Goal: Task Accomplishment & Management: Use online tool/utility

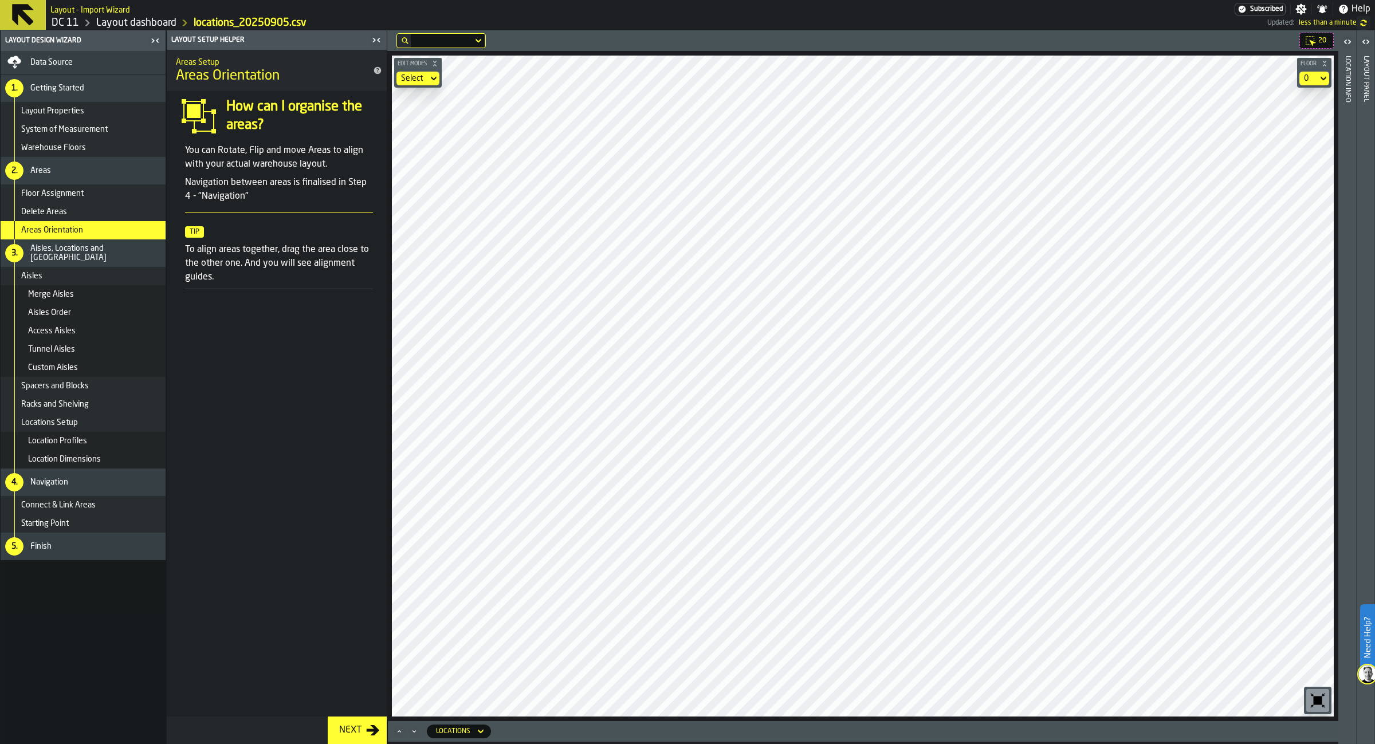
click at [70, 522] on div "Starting Point" at bounding box center [91, 523] width 140 height 9
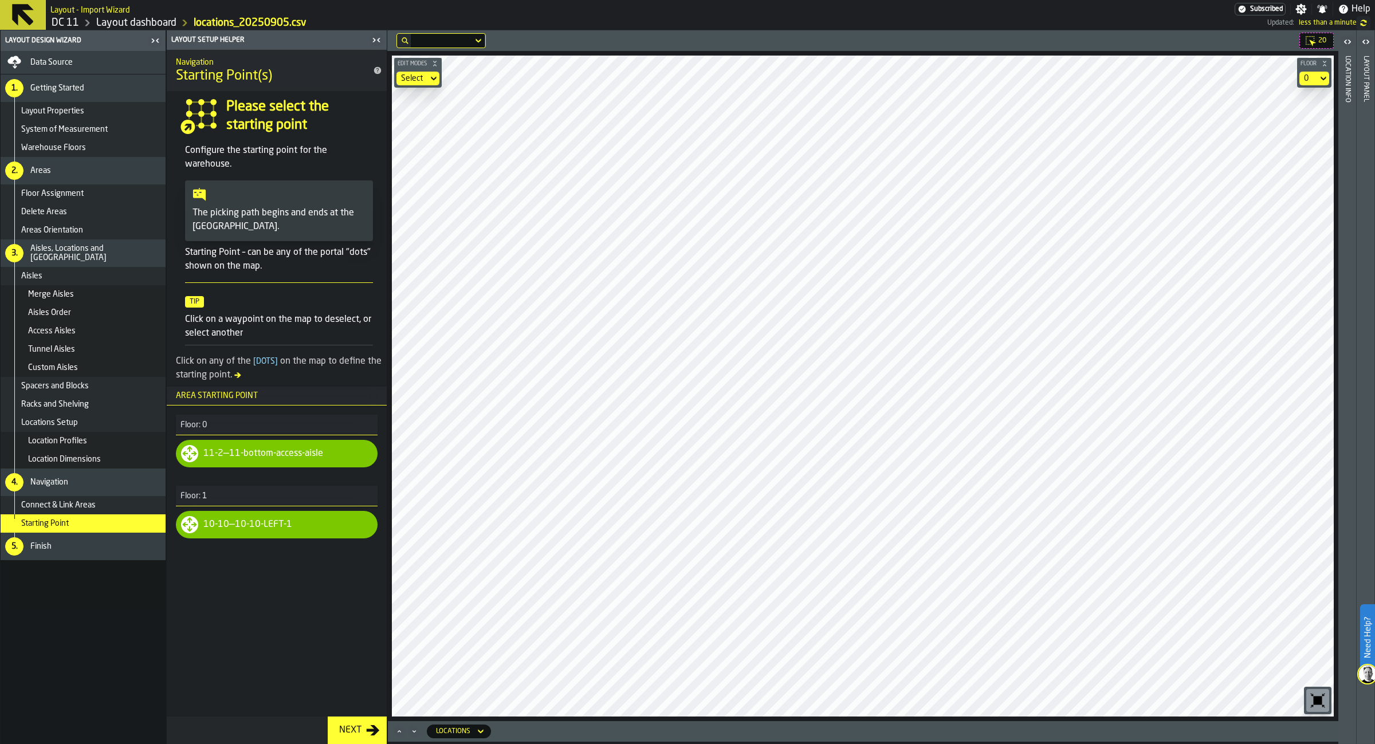
click at [366, 733] on div "Next" at bounding box center [351, 731] width 32 height 14
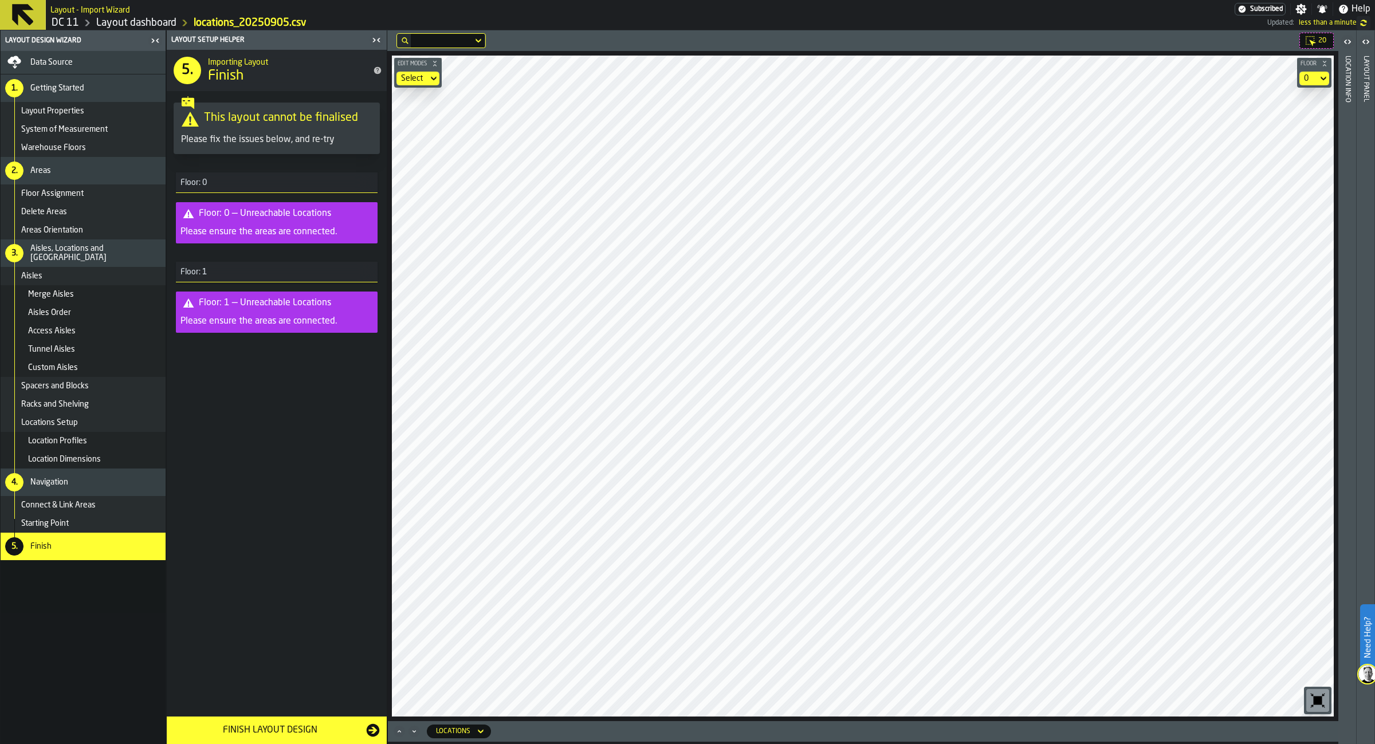
click at [918, 731] on div "20 Edit Modes Select Floor 0 Locations" at bounding box center [862, 387] width 951 height 714
click at [294, 728] on div "Finish Layout Design" at bounding box center [270, 731] width 193 height 14
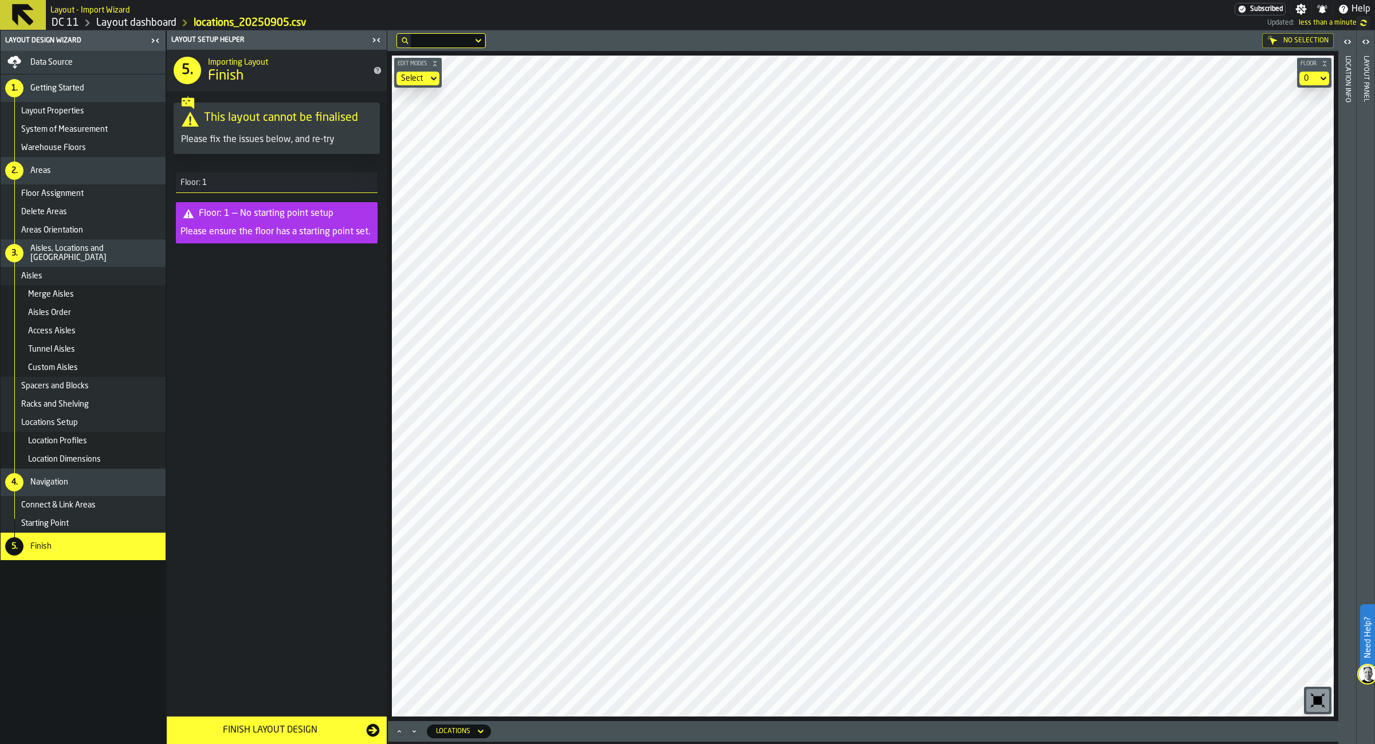
click at [116, 191] on div "Floor Assignment" at bounding box center [91, 193] width 140 height 9
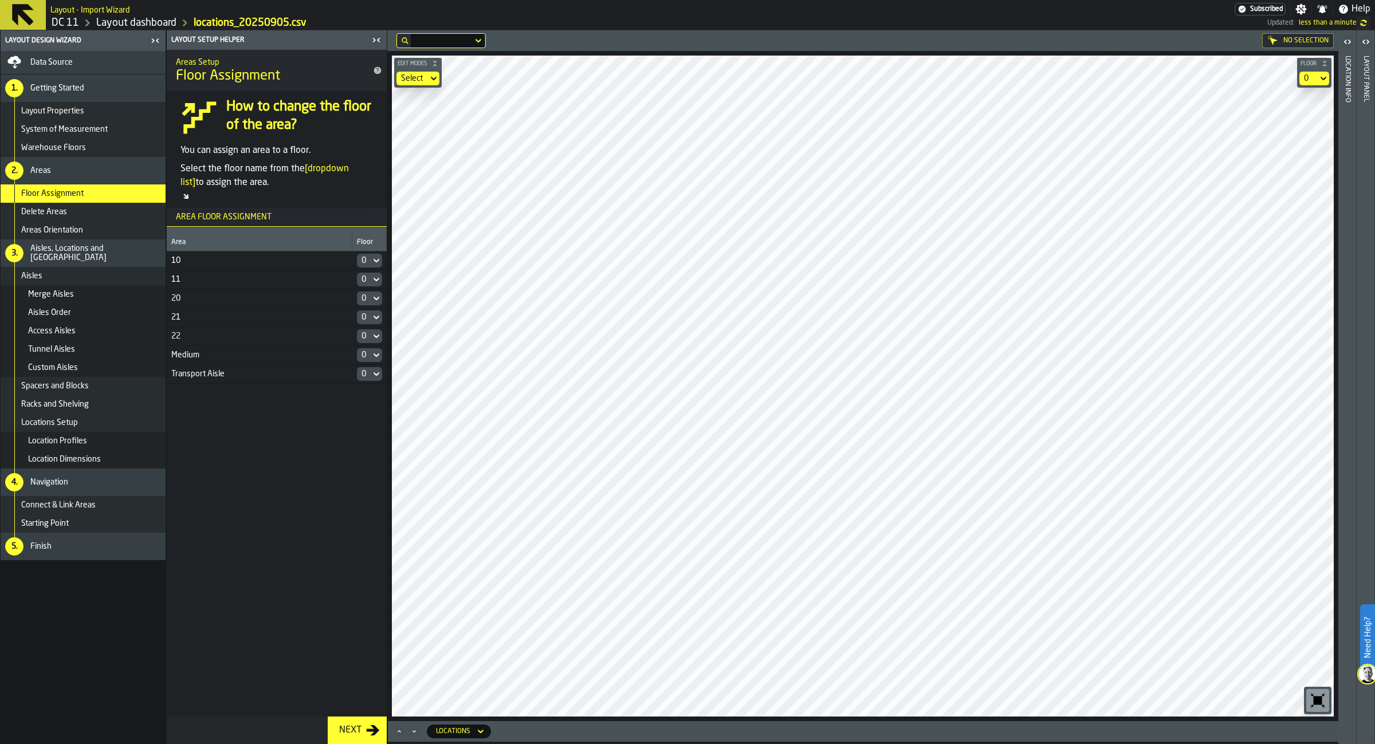
click at [100, 138] on div "System of Measurement" at bounding box center [83, 129] width 165 height 18
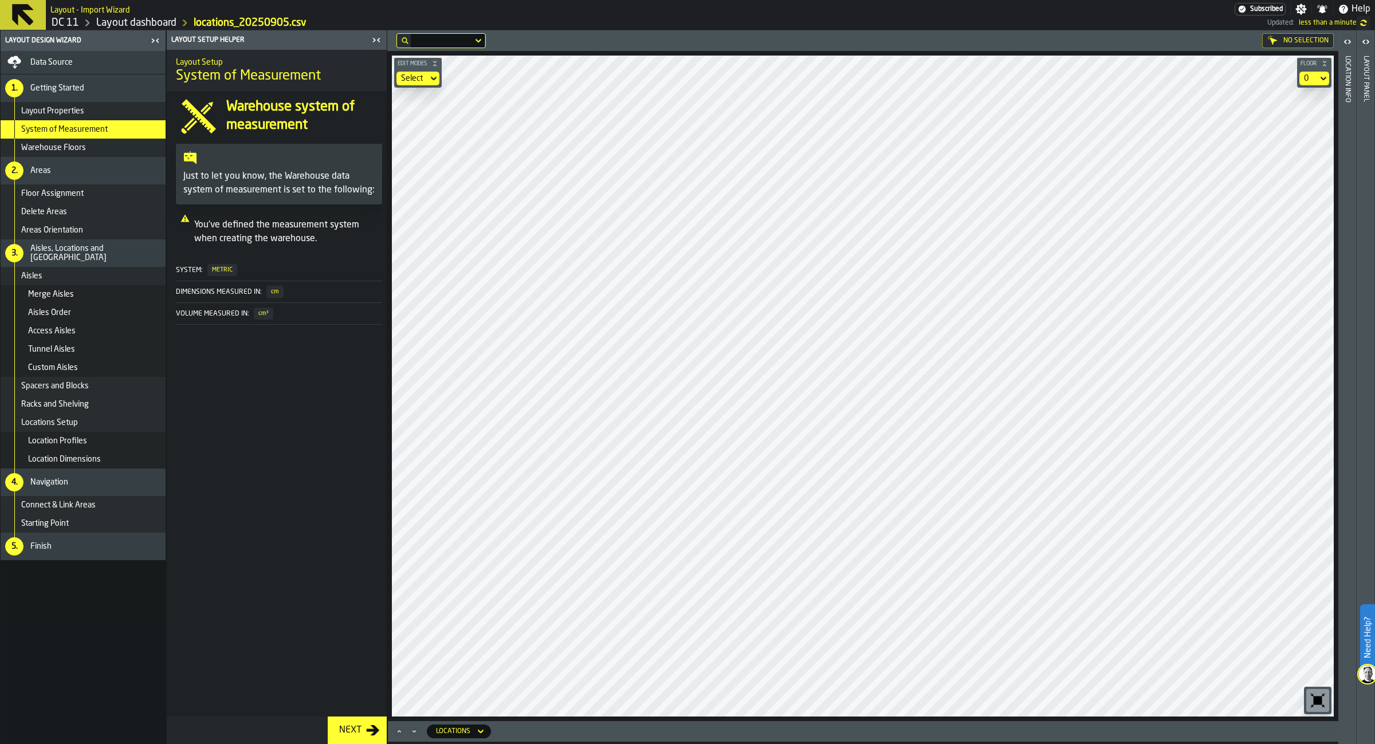
click at [103, 152] on div "Warehouse Floors" at bounding box center [91, 147] width 140 height 9
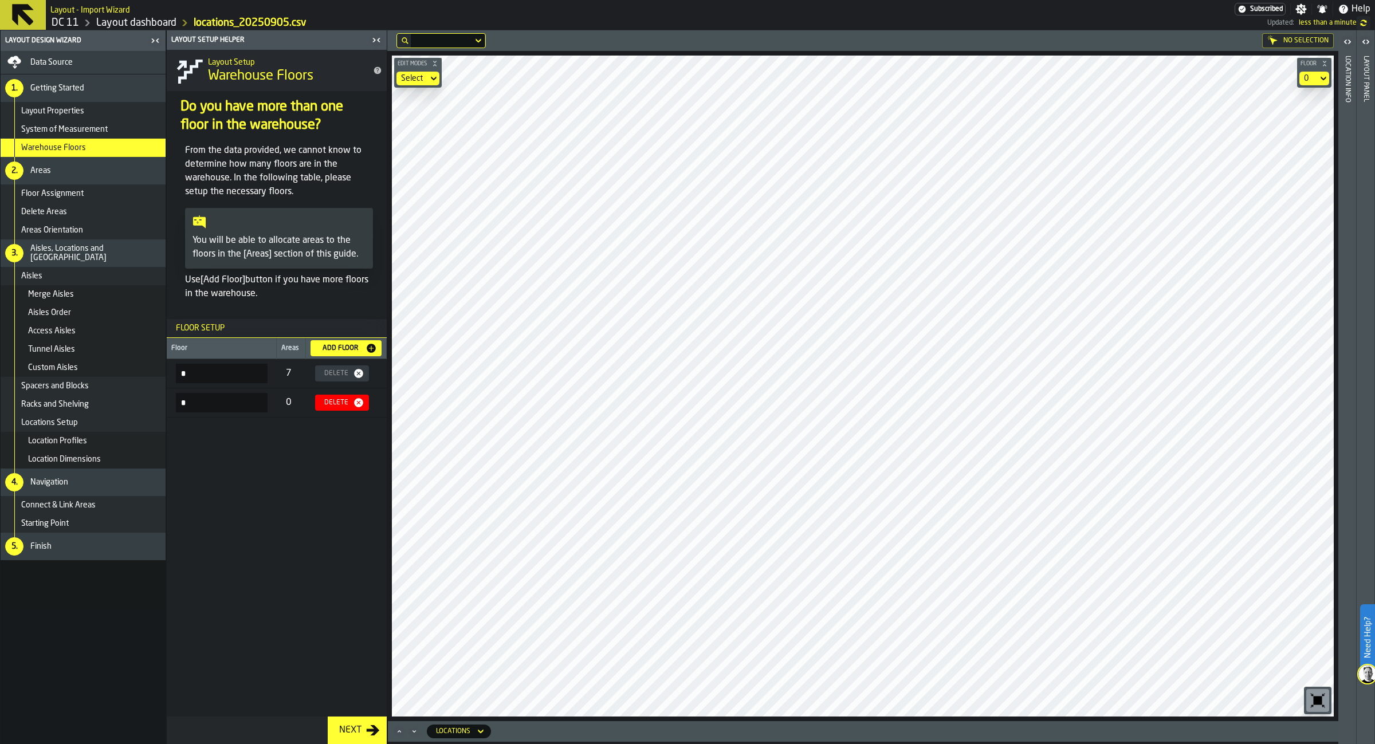
click at [344, 407] on div "Delete" at bounding box center [336, 403] width 33 height 8
click at [48, 521] on span "Starting Point" at bounding box center [45, 523] width 48 height 9
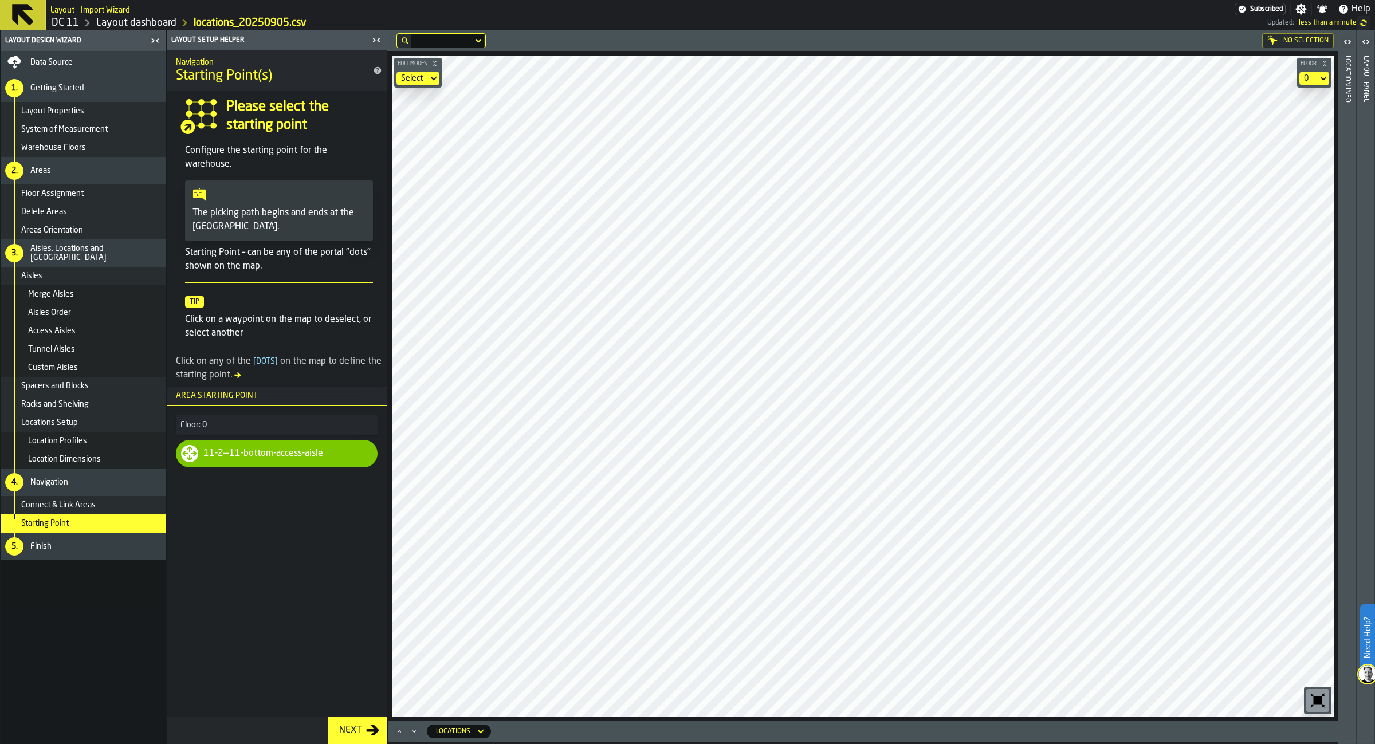
click at [77, 545] on div "Finish" at bounding box center [95, 546] width 131 height 9
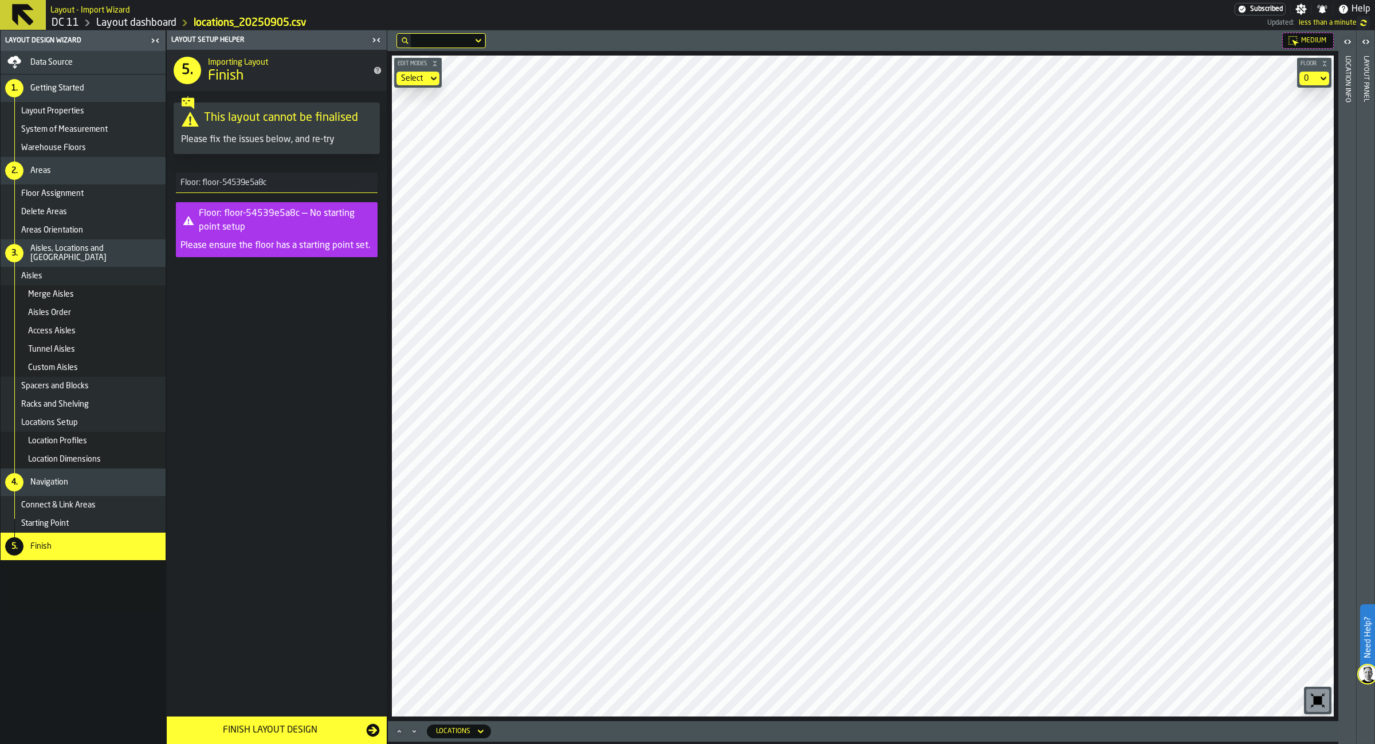
click at [91, 406] on div "Racks and Shelving" at bounding box center [91, 404] width 140 height 9
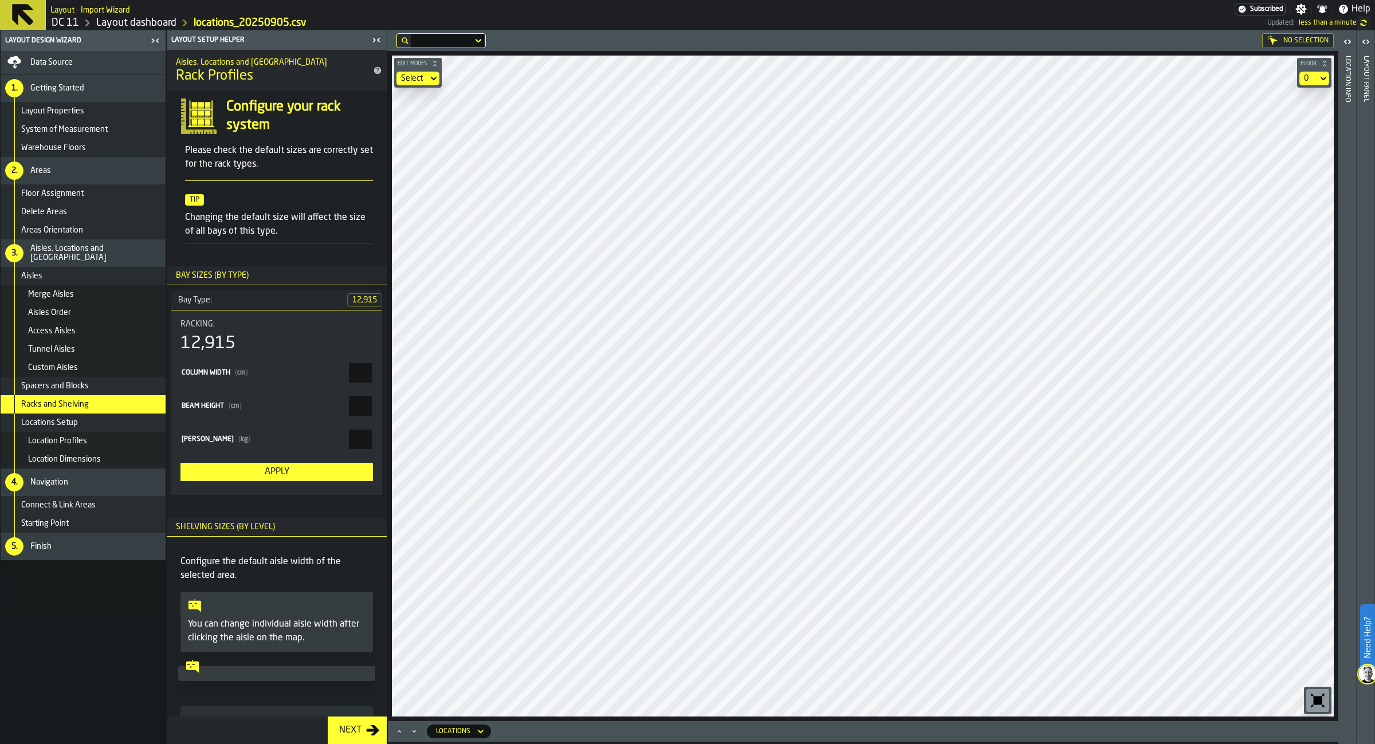
click at [115, 425] on div "Locations Setup" at bounding box center [91, 422] width 140 height 9
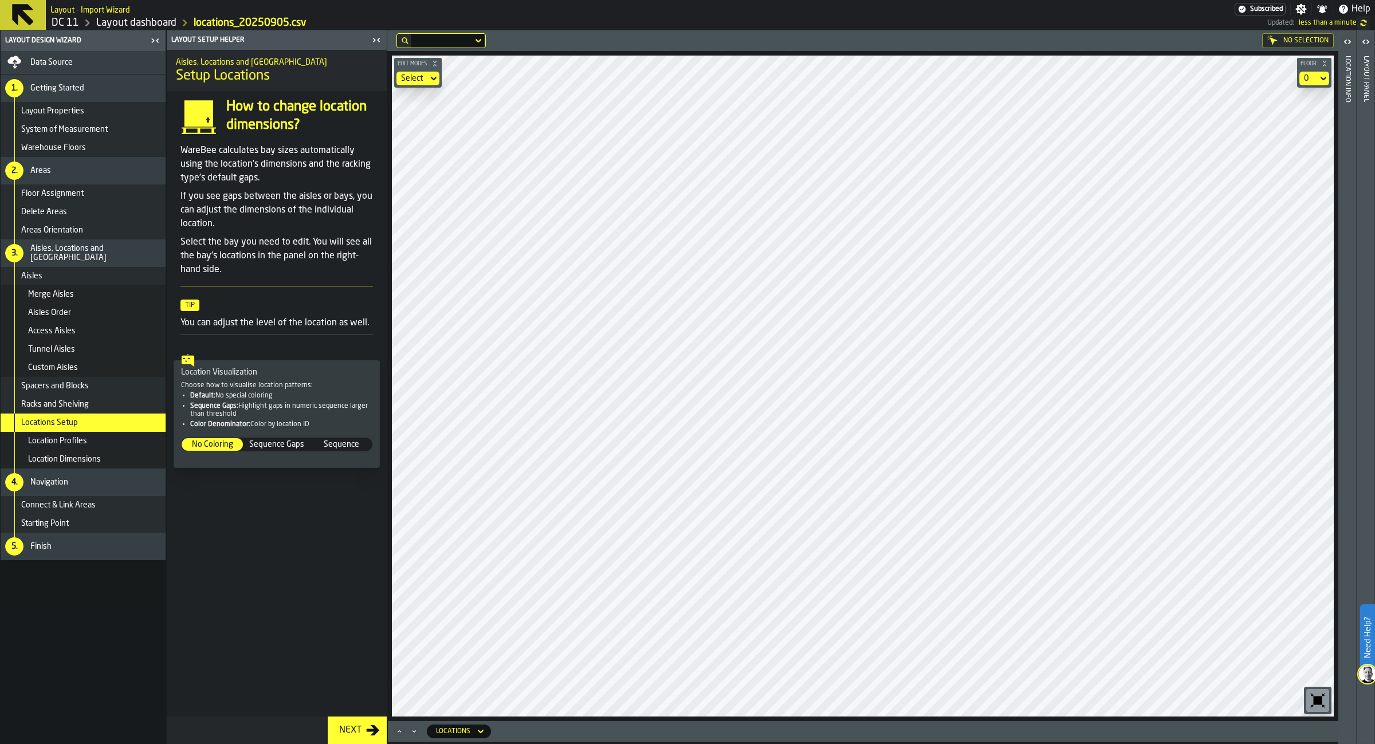
click at [104, 400] on div "Racks and Shelving" at bounding box center [83, 404] width 165 height 18
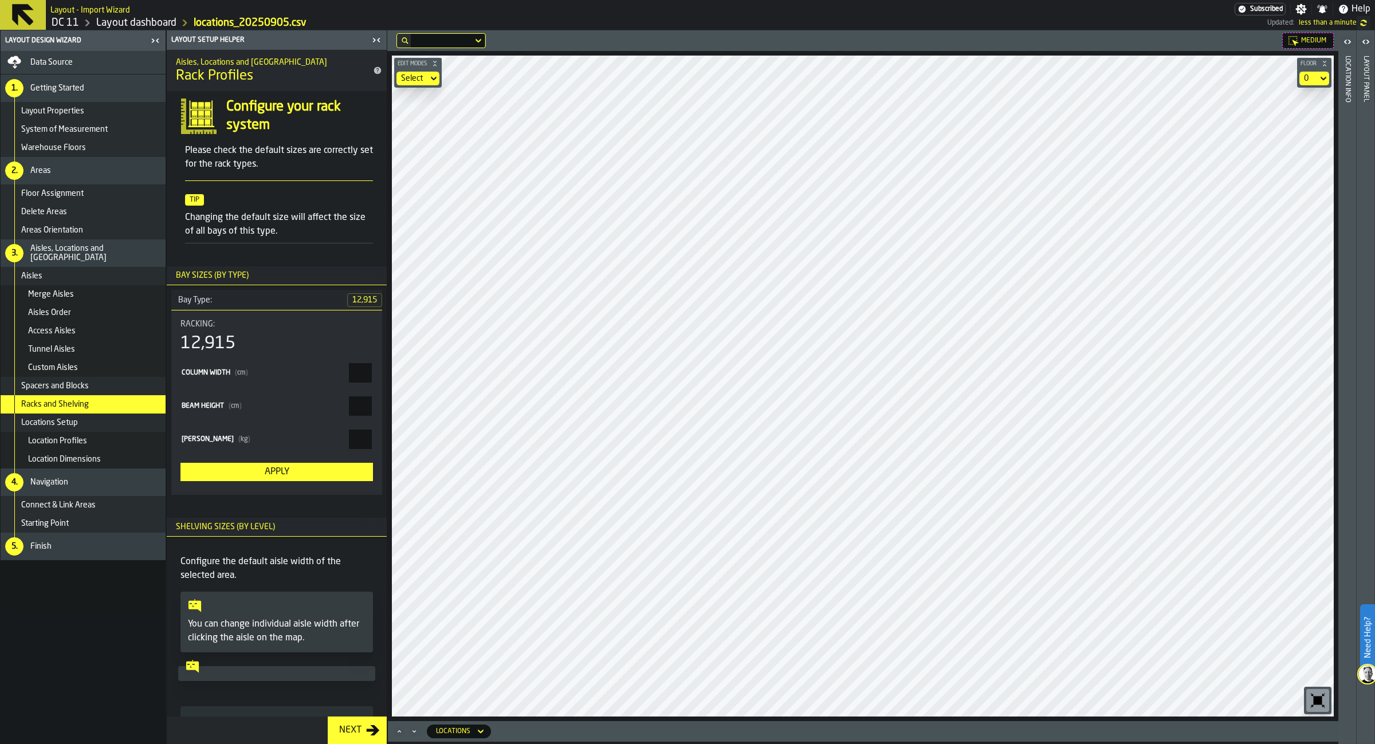
click at [1366, 49] on label "button-toggle-Open" at bounding box center [1366, 43] width 16 height 21
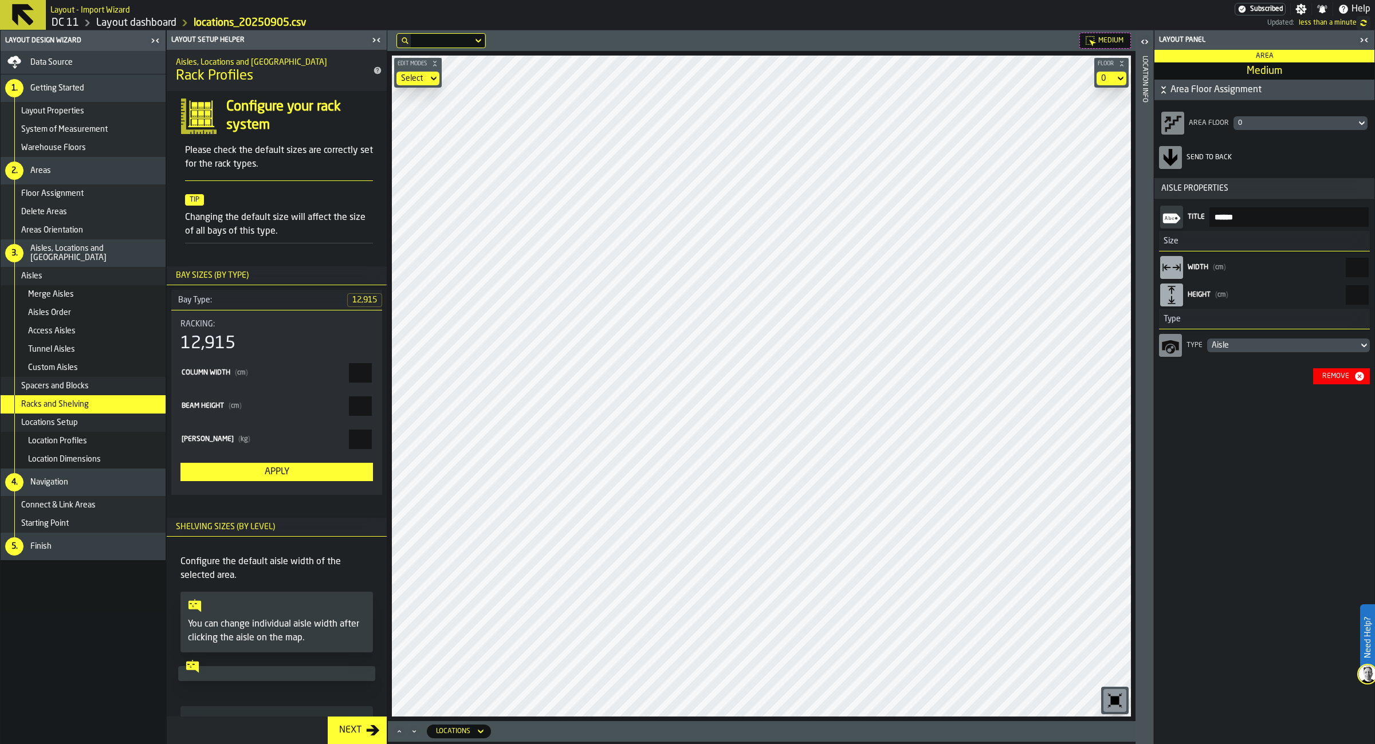
click at [1150, 36] on div "button-toggle-Open" at bounding box center [1145, 42] width 16 height 14
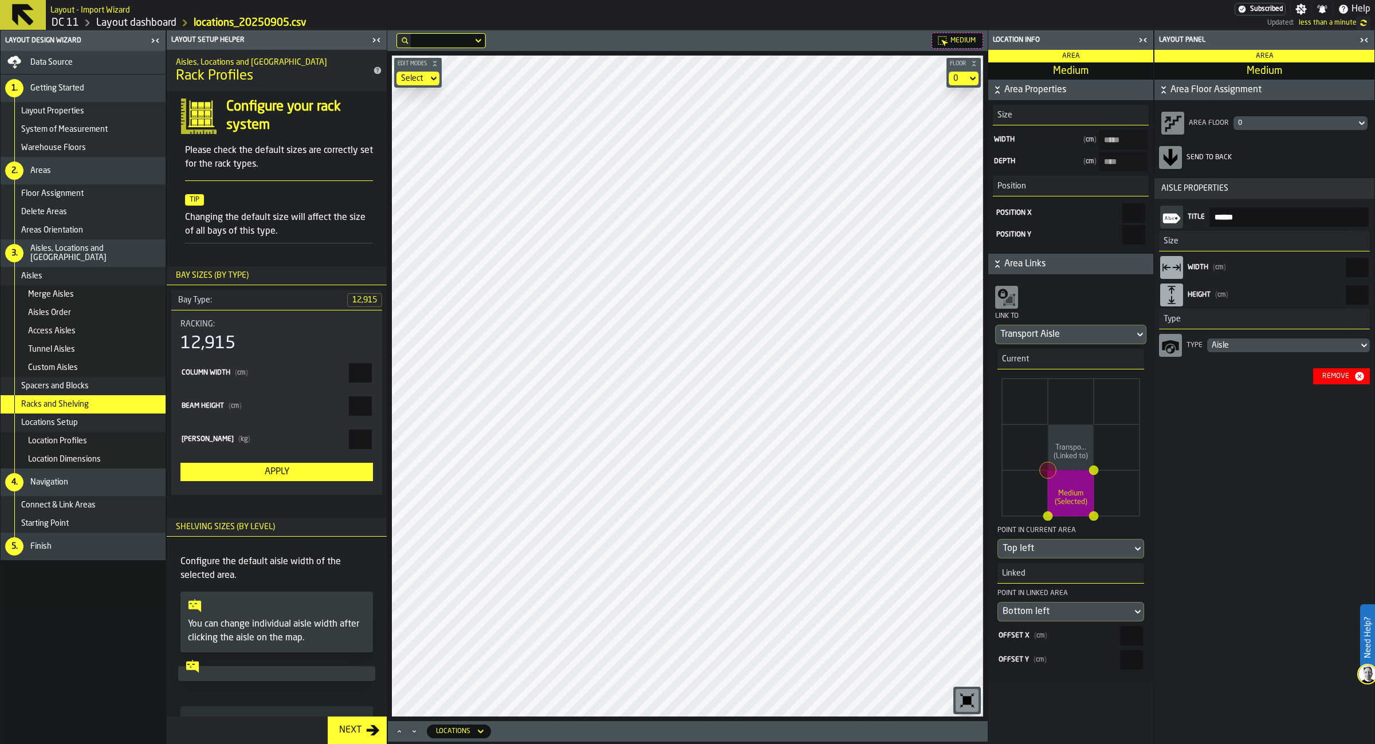
click at [1144, 40] on icon "button-toggle-Close me" at bounding box center [1145, 40] width 3 height 4
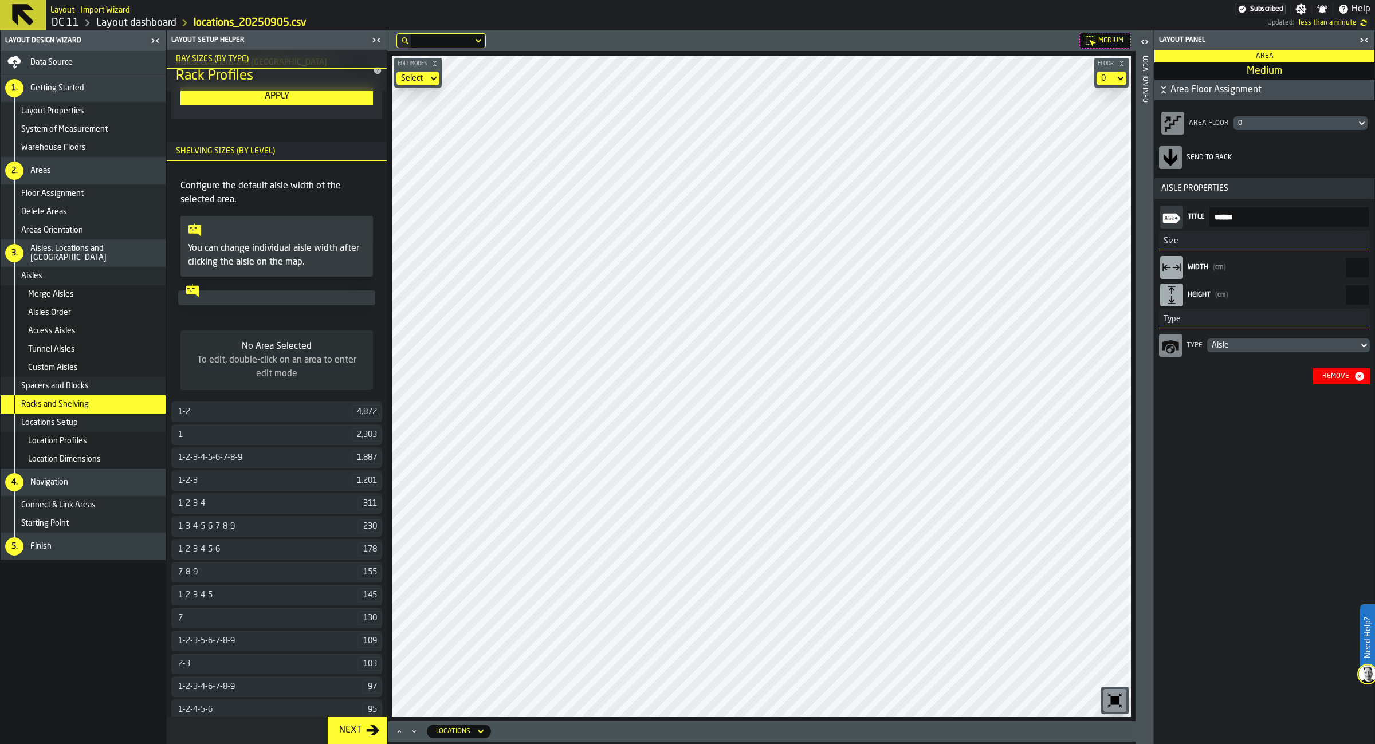
scroll to position [550, 0]
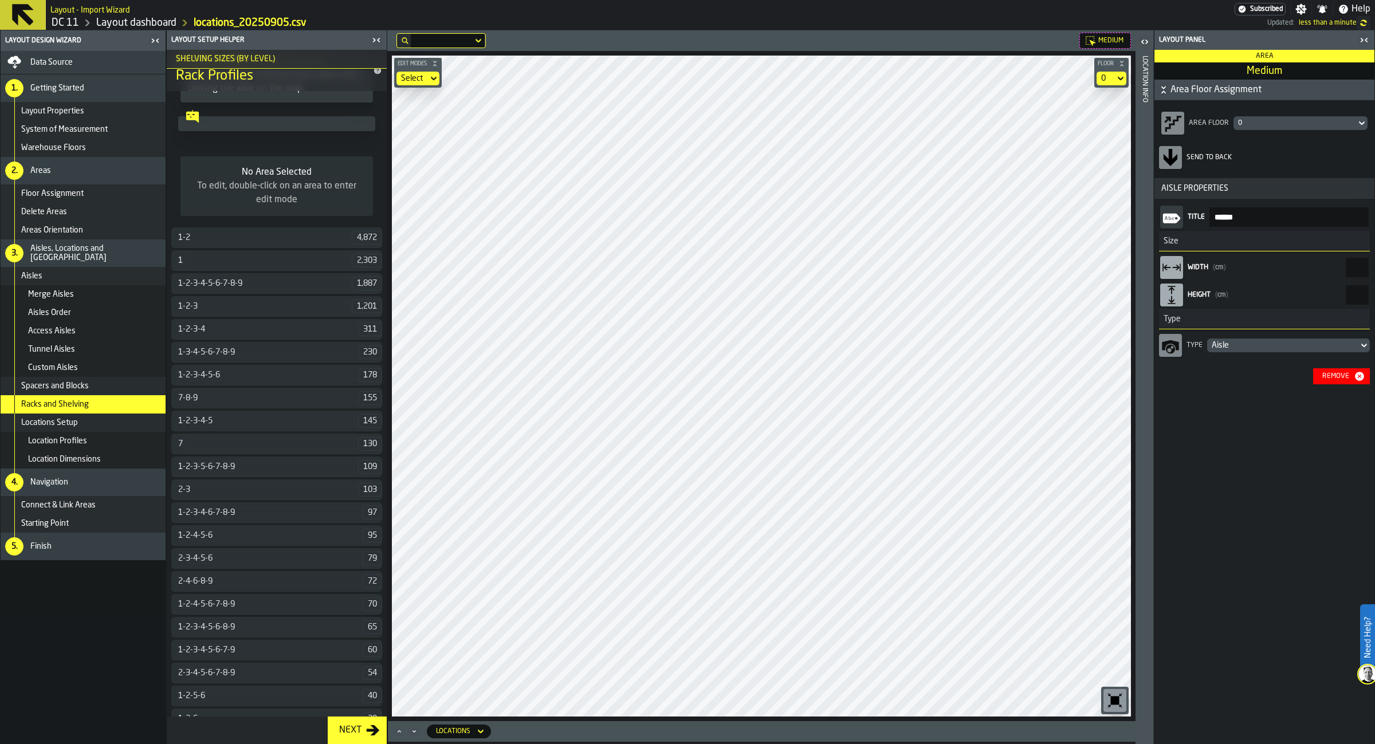
click at [1361, 43] on icon "button-toggle-Close me" at bounding box center [1364, 40] width 14 height 14
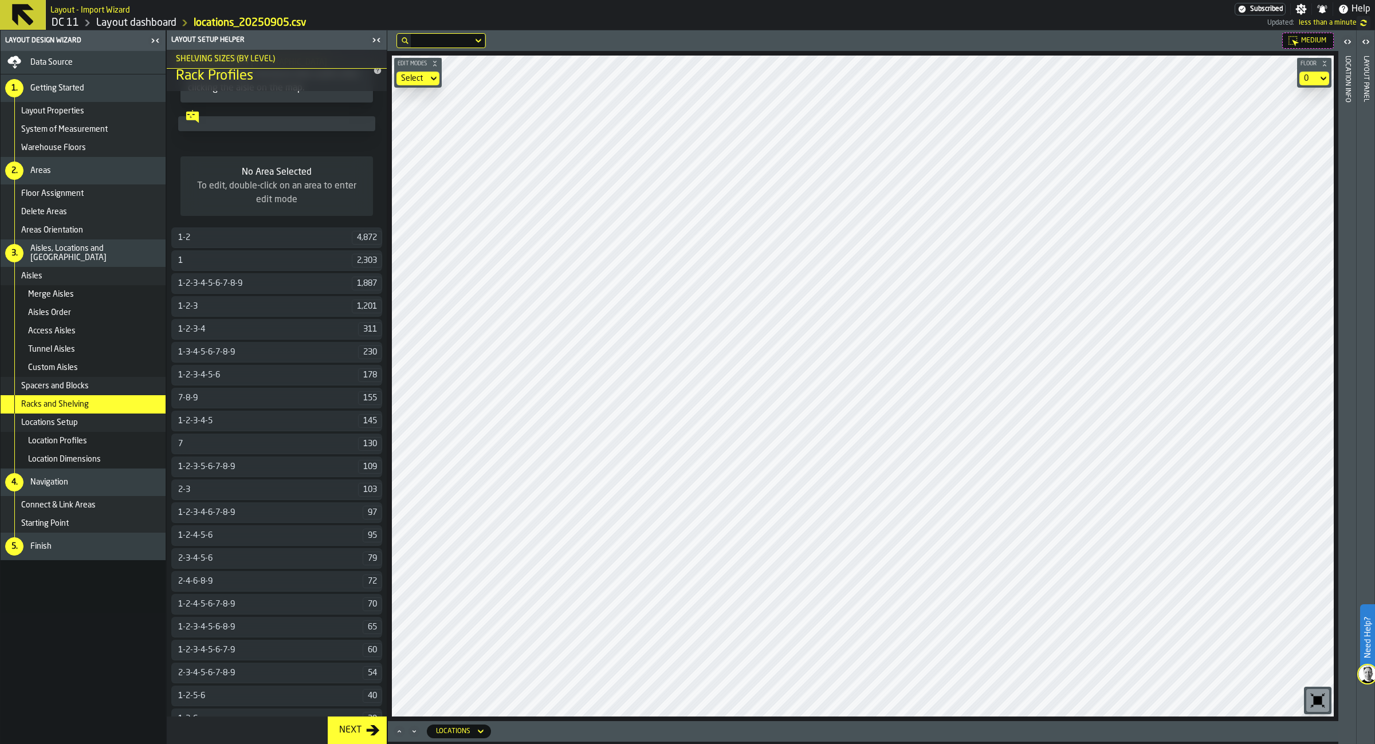
click at [59, 525] on span "Starting Point" at bounding box center [45, 523] width 48 height 9
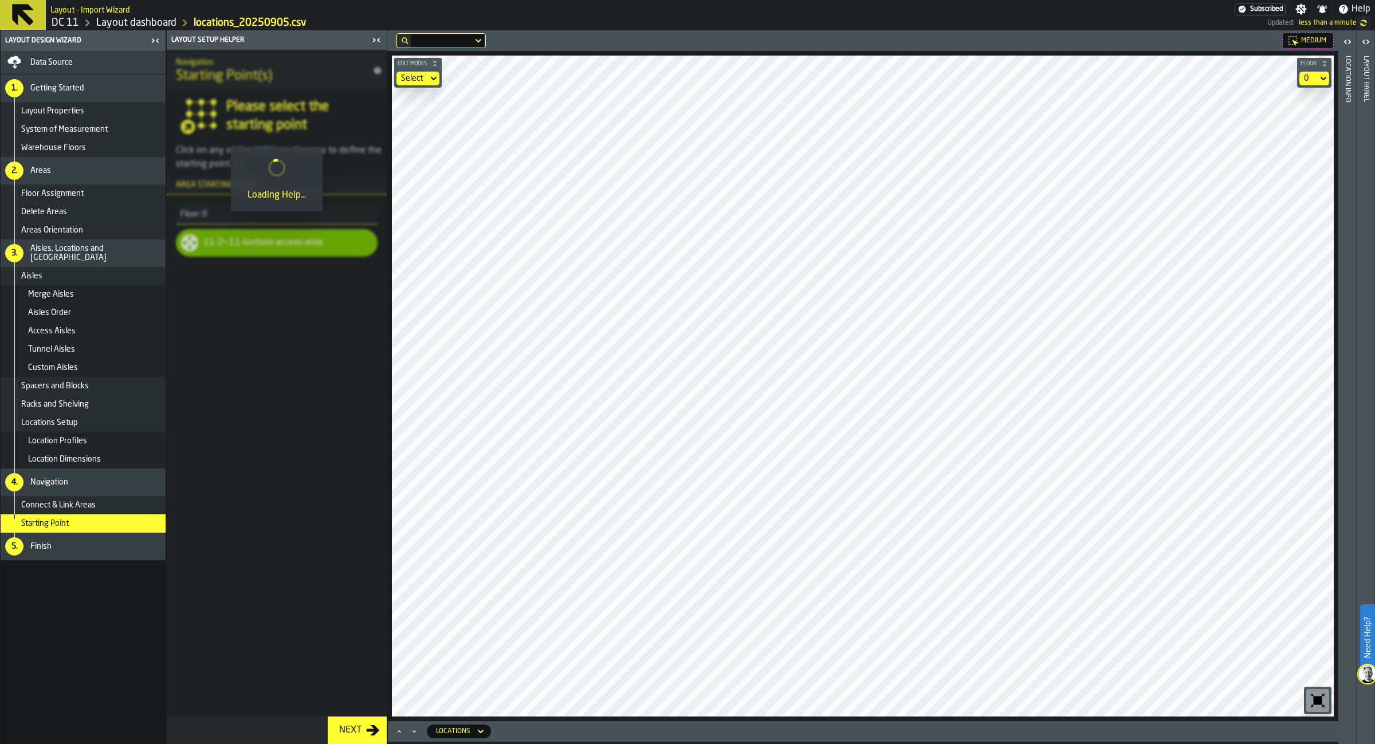
scroll to position [0, 0]
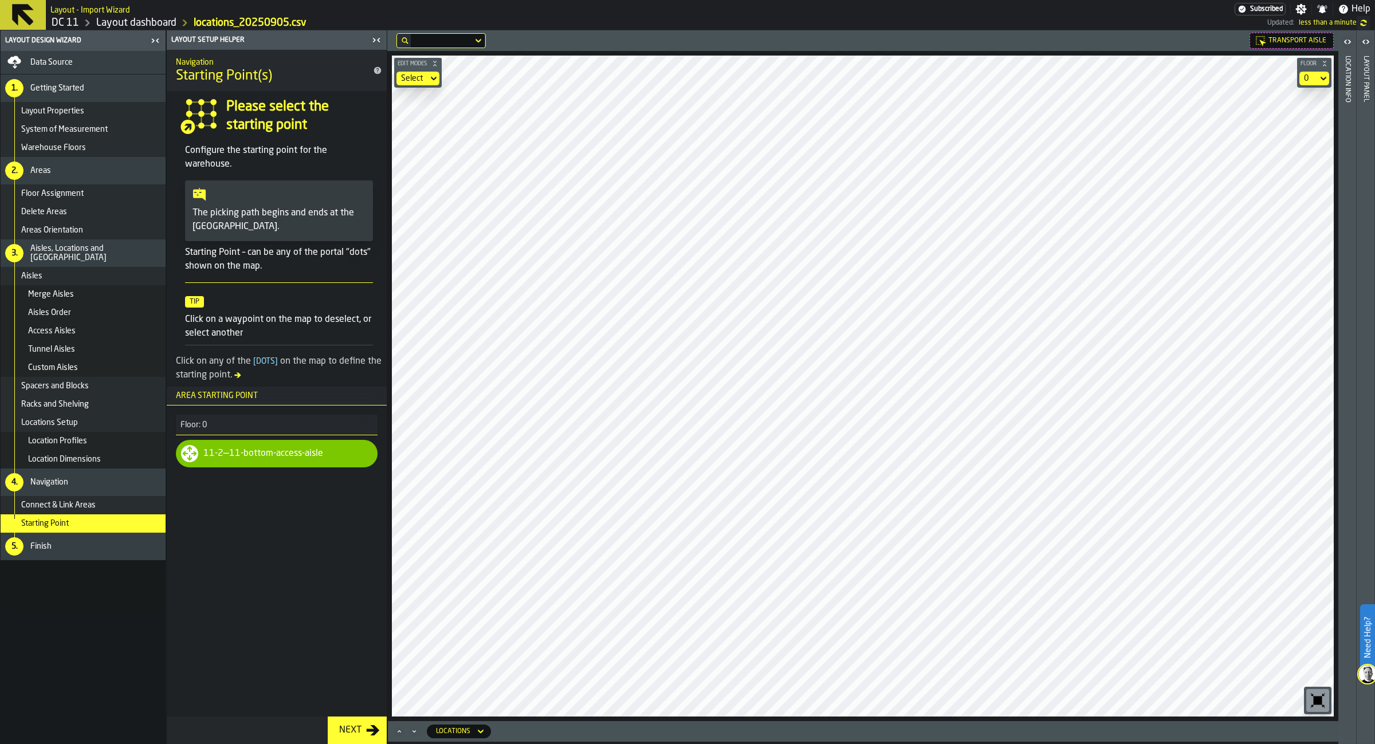
click at [117, 557] on div "5. Finish" at bounding box center [83, 547] width 165 height 28
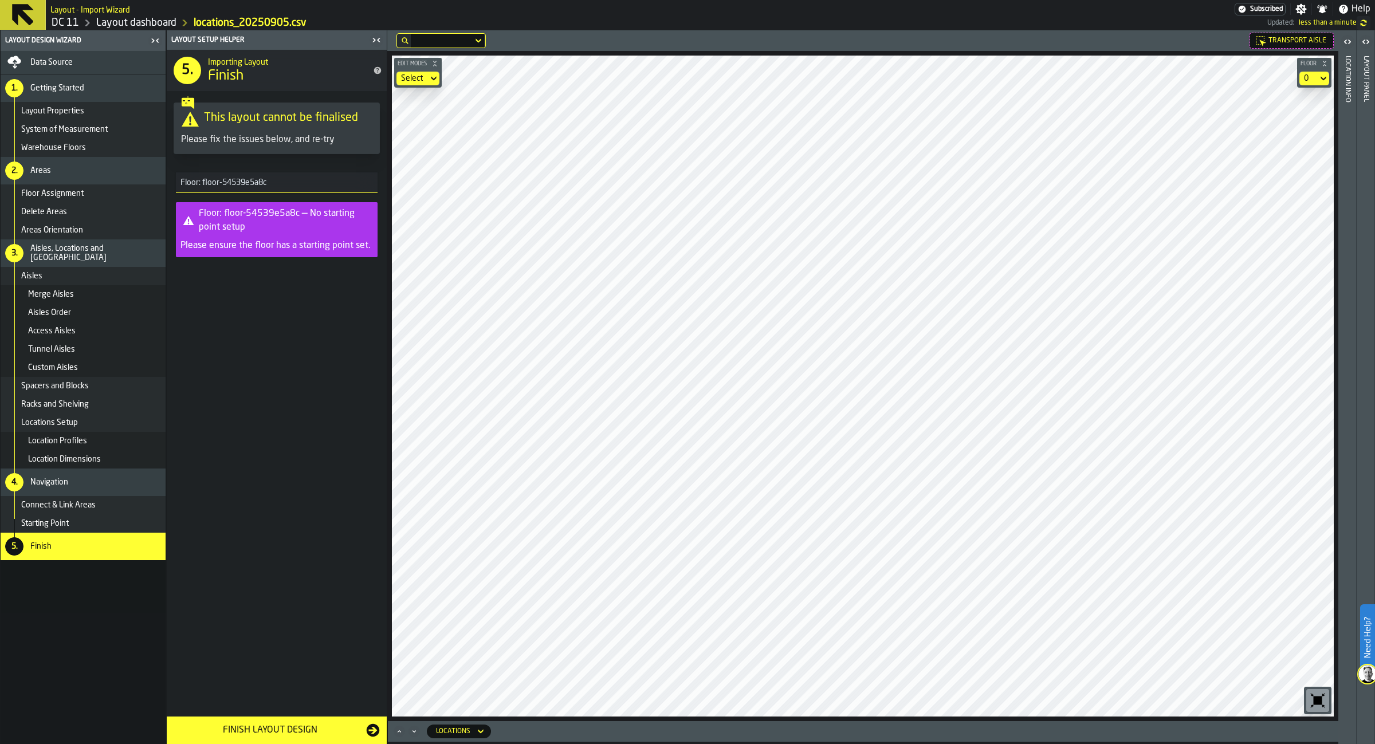
click at [303, 722] on button "Finish Layout Design" at bounding box center [277, 731] width 220 height 28
